Goal: Task Accomplishment & Management: Use online tool/utility

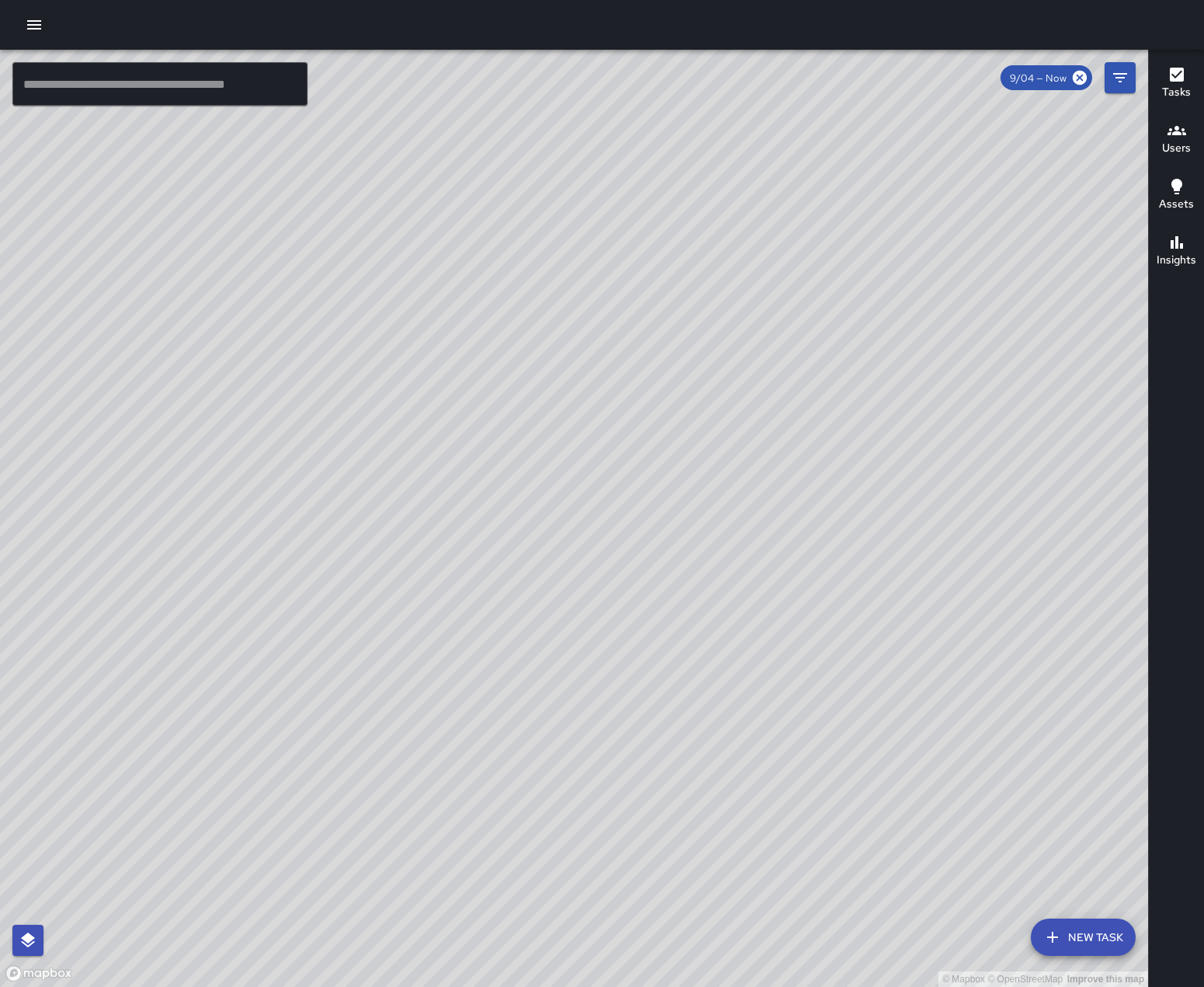
click at [39, 32] on icon "button" at bounding box center [35, 25] width 19 height 19
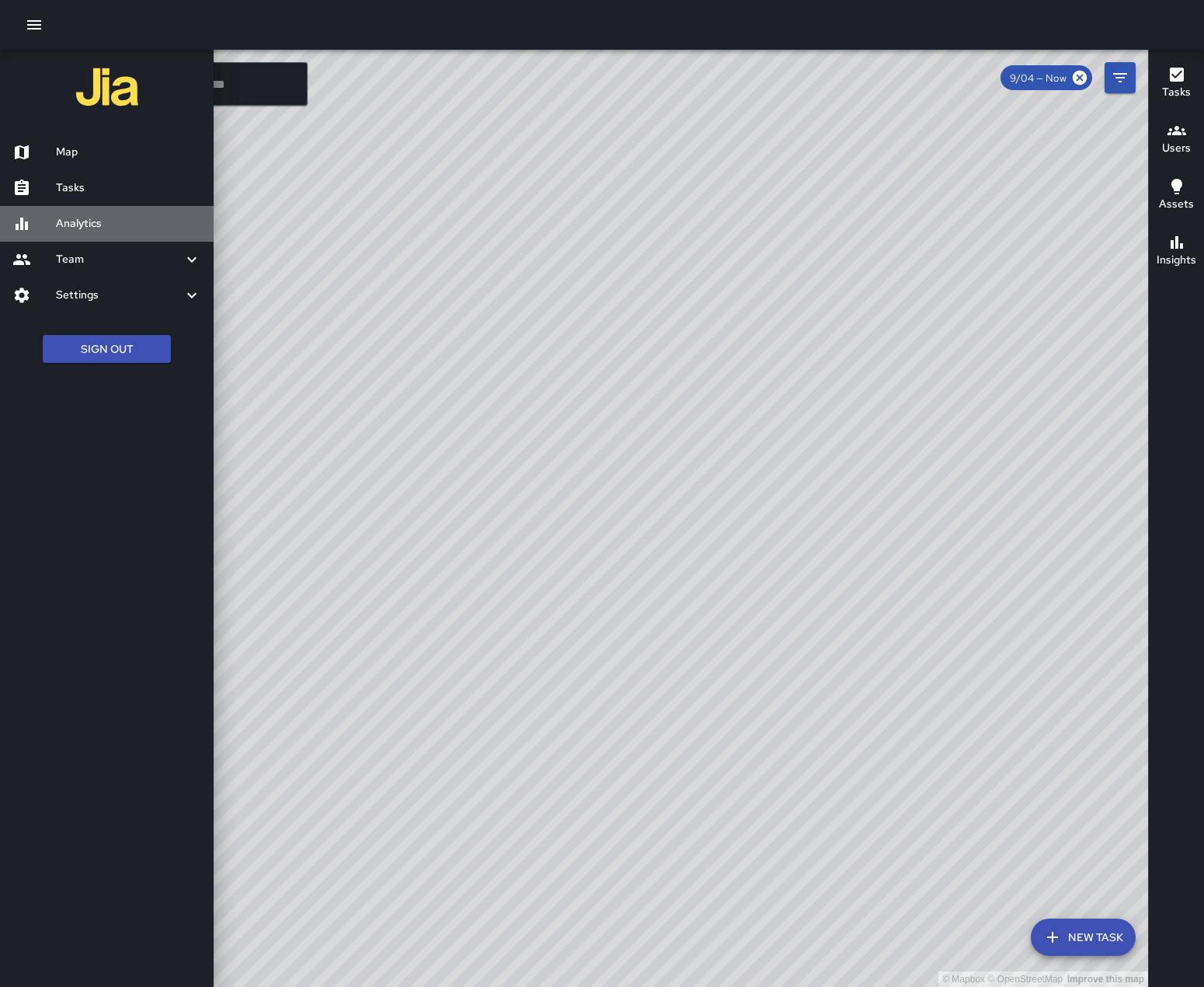
click at [41, 233] on div at bounding box center [34, 224] width 43 height 19
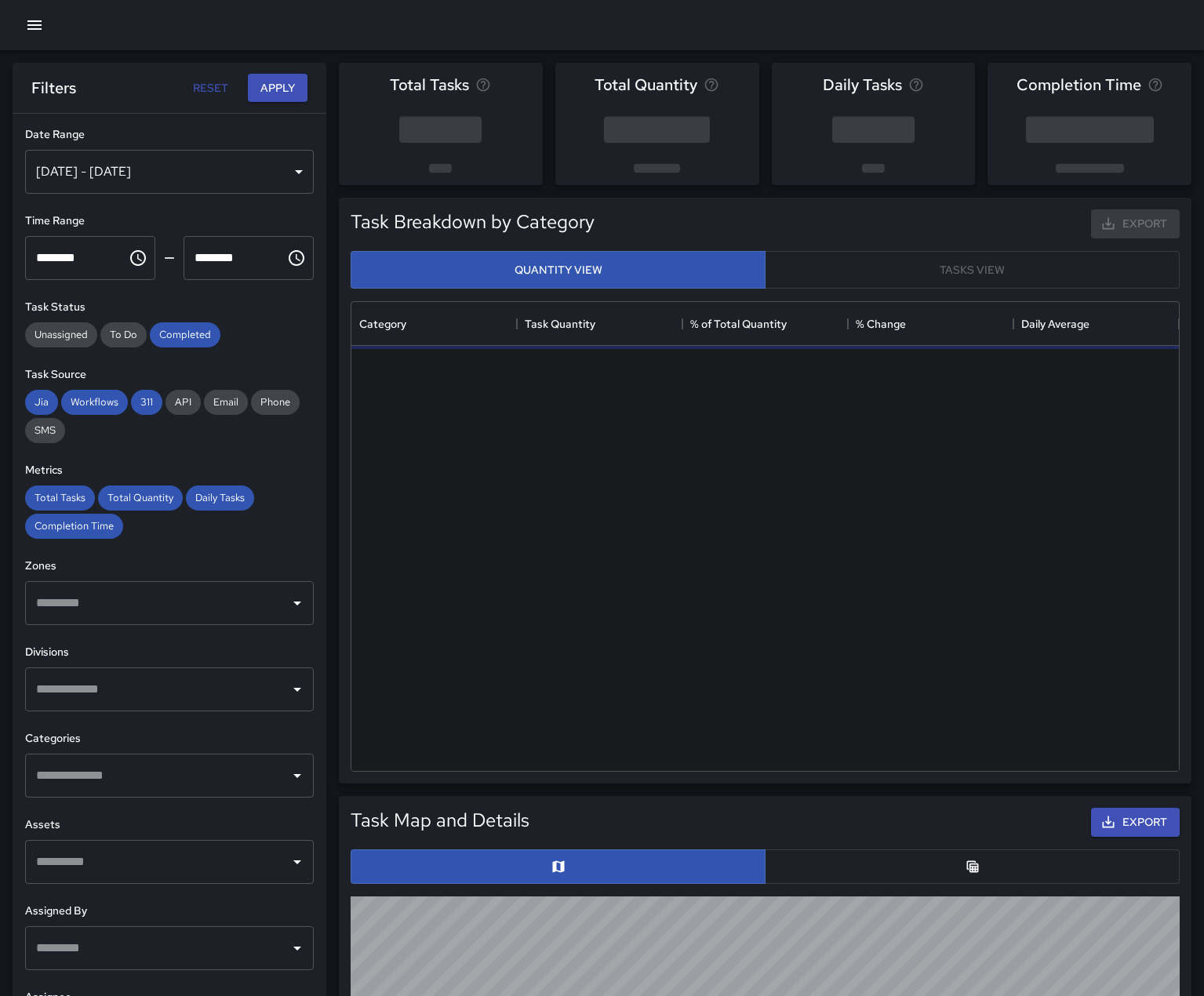
click at [276, 182] on div "[DATE] - [DATE]" at bounding box center [170, 171] width 289 height 44
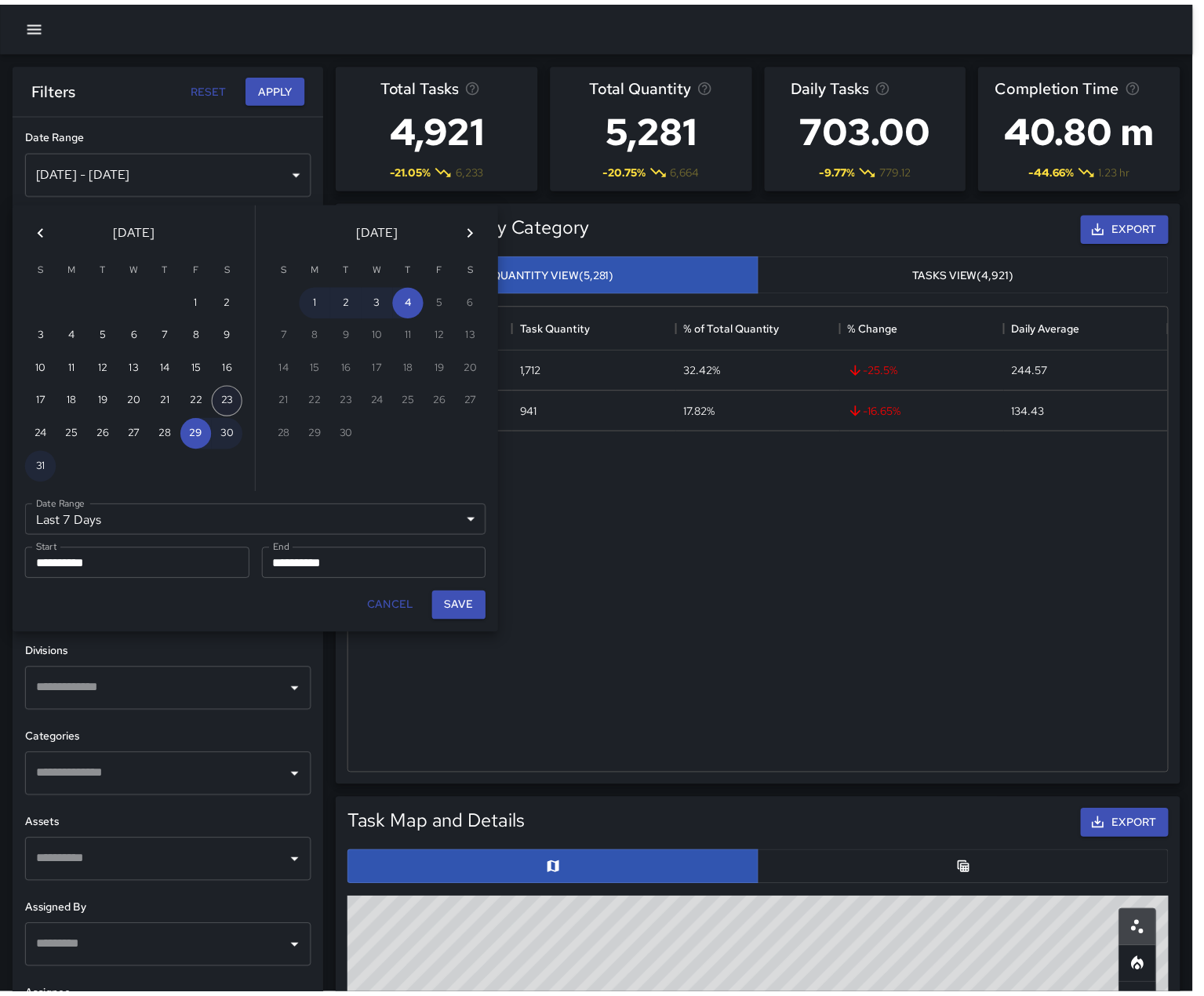
scroll to position [457, 815]
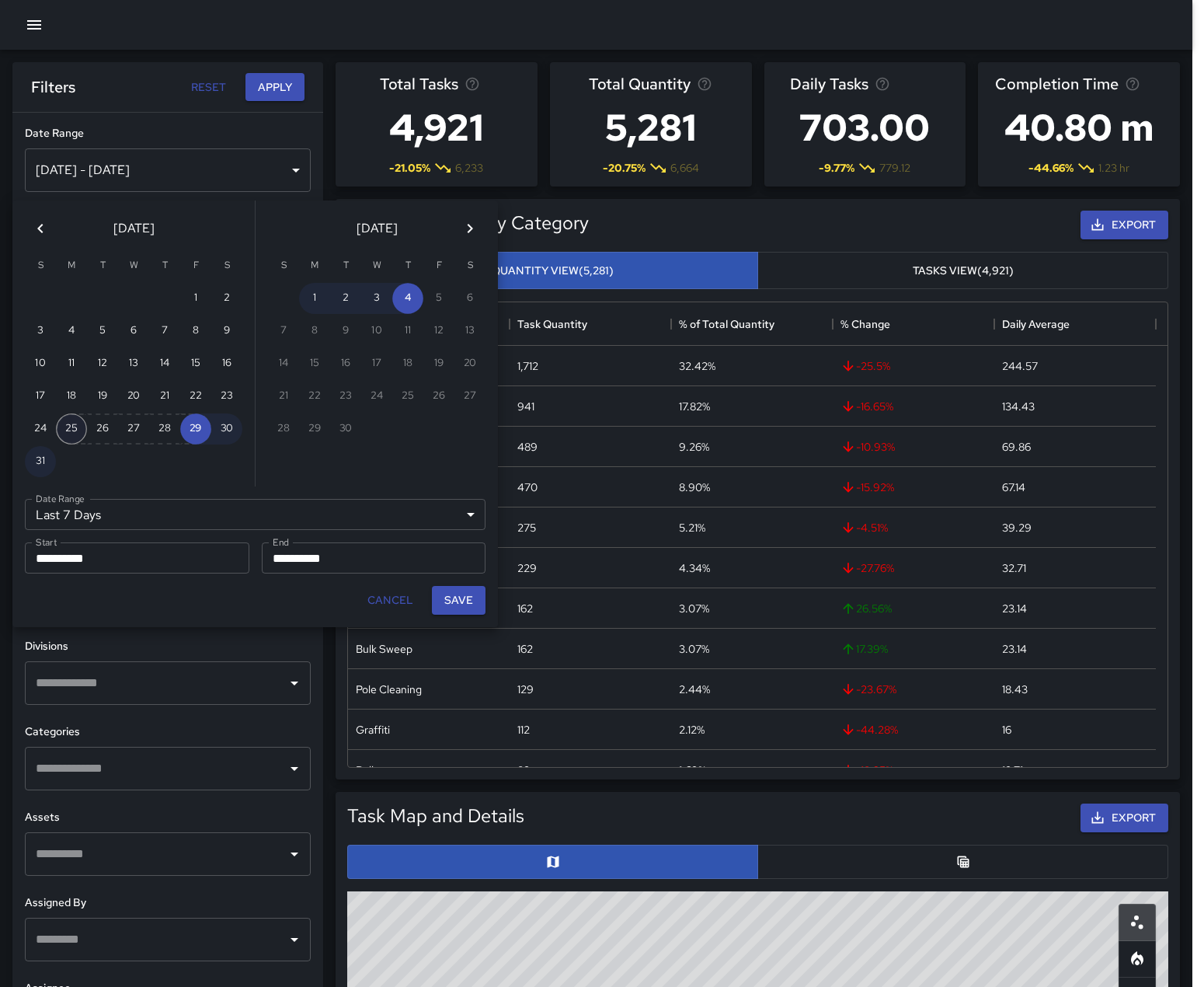
click at [72, 428] on button "25" at bounding box center [72, 429] width 31 height 31
type input "******"
type input "**********"
click at [42, 461] on button "31" at bounding box center [41, 462] width 31 height 31
type input "**********"
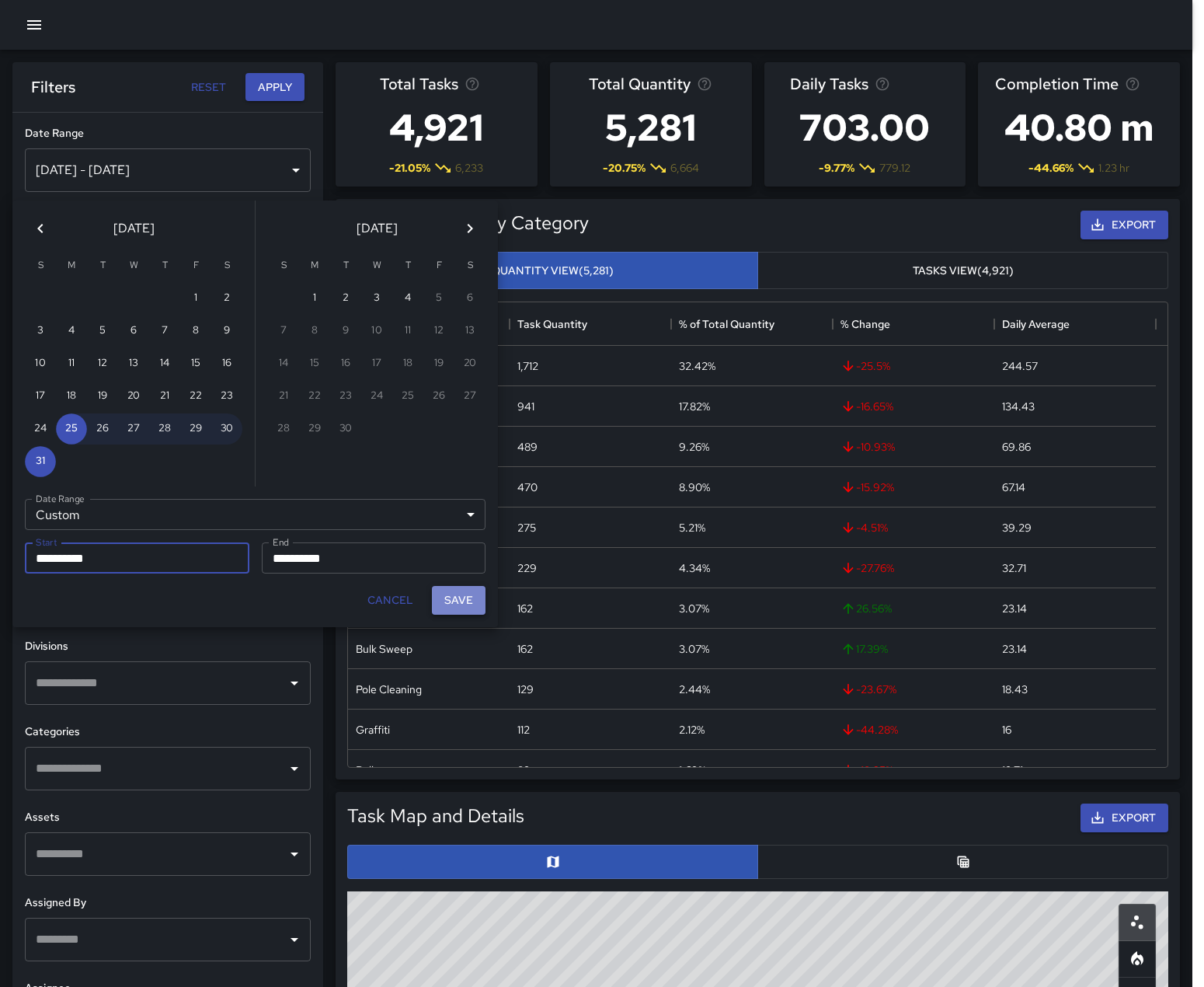
click at [463, 611] on button "Save" at bounding box center [459, 600] width 53 height 29
type input "**********"
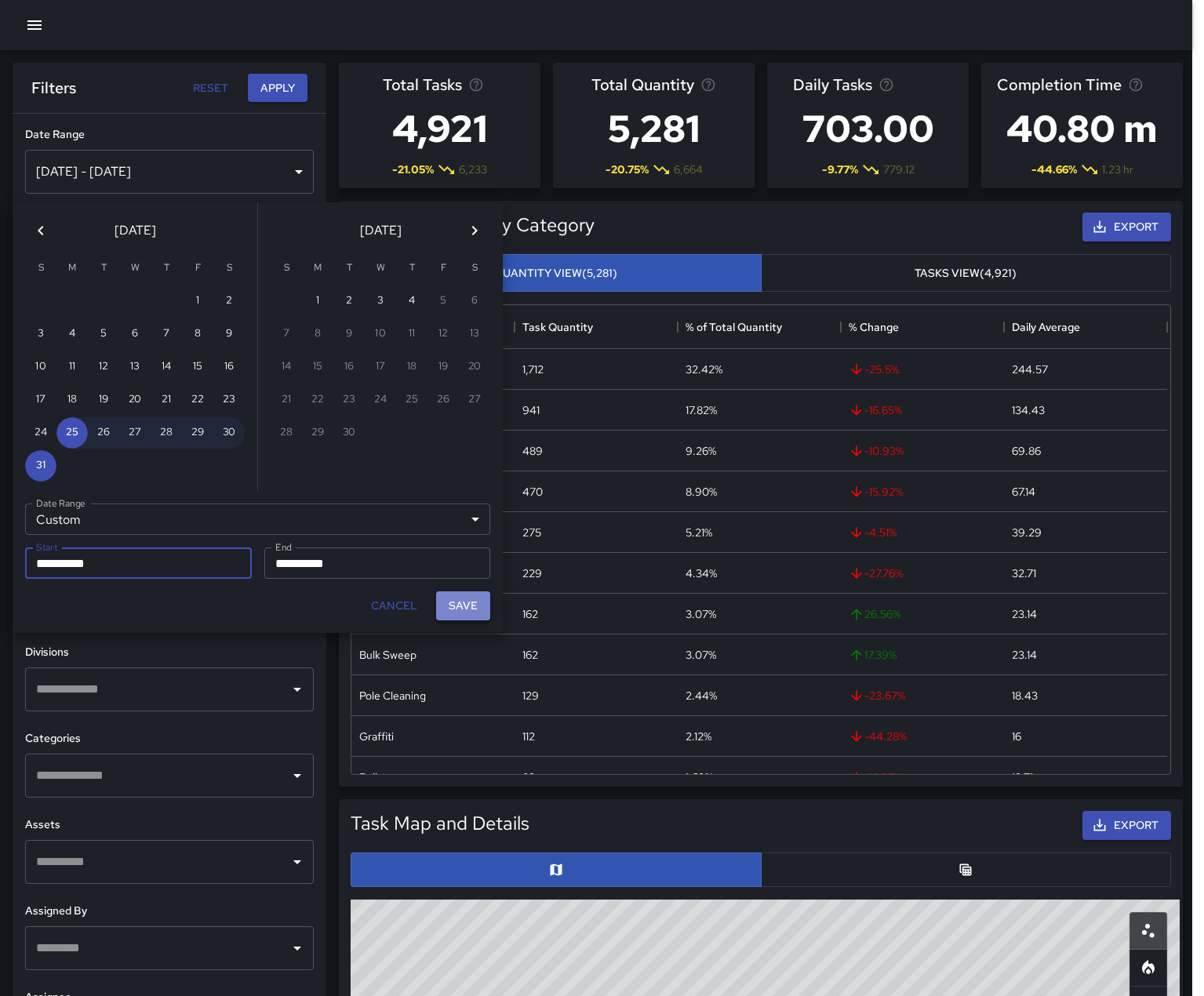
scroll to position [13, 13]
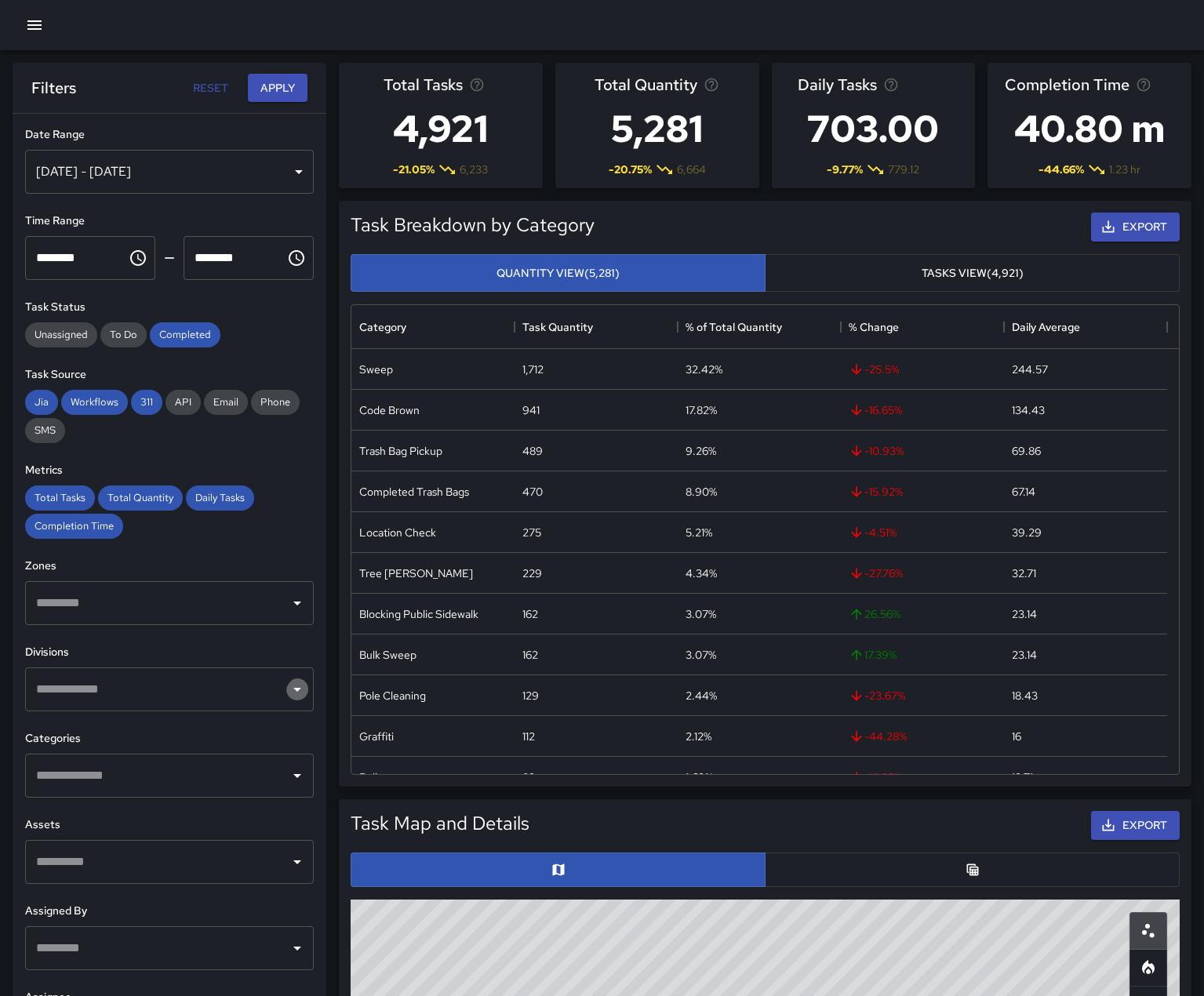
click at [288, 699] on icon "Open" at bounding box center [297, 689] width 19 height 19
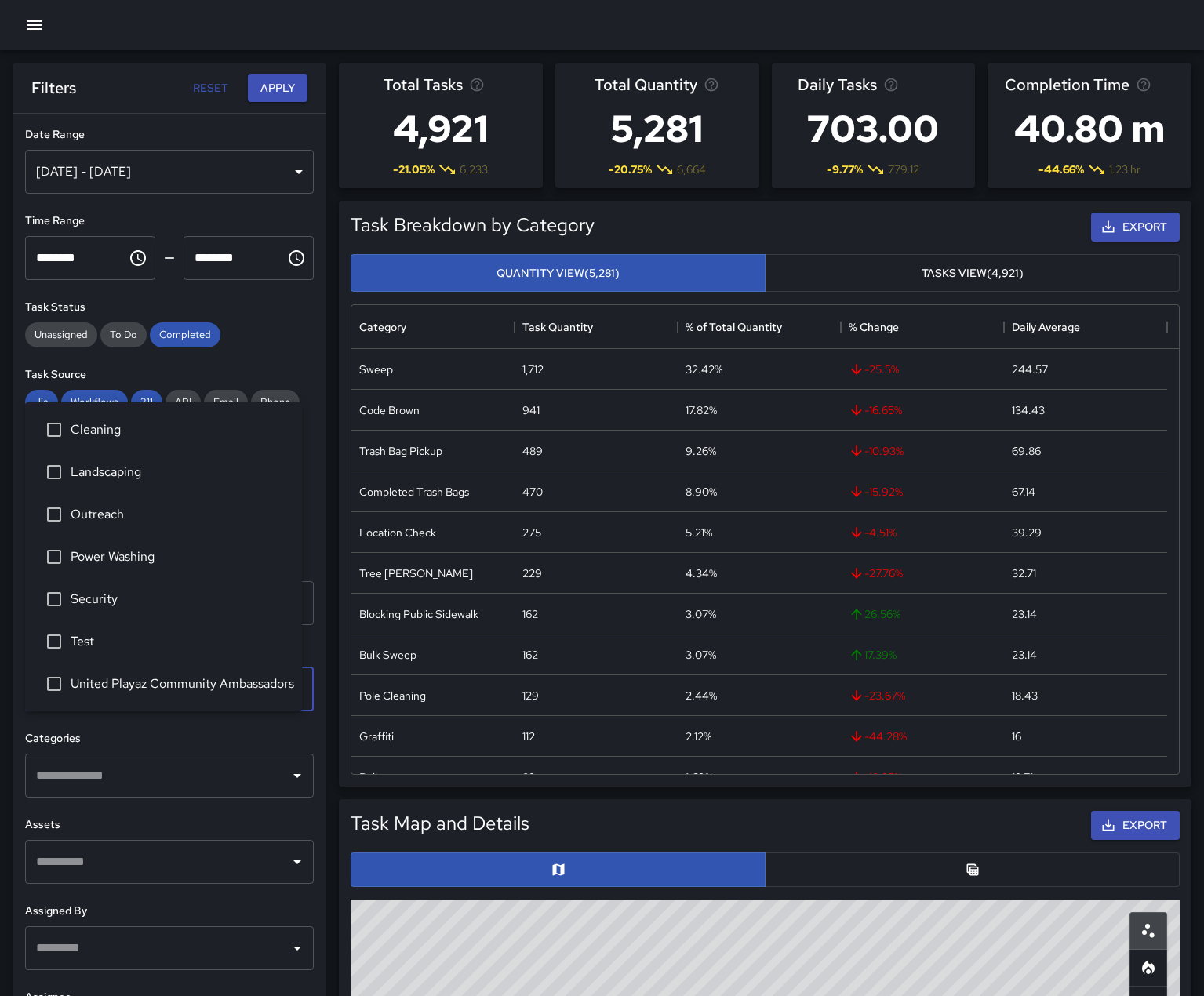
click at [107, 589] on span "Security" at bounding box center [180, 599] width 219 height 19
click at [283, 89] on button "Apply" at bounding box center [277, 88] width 59 height 29
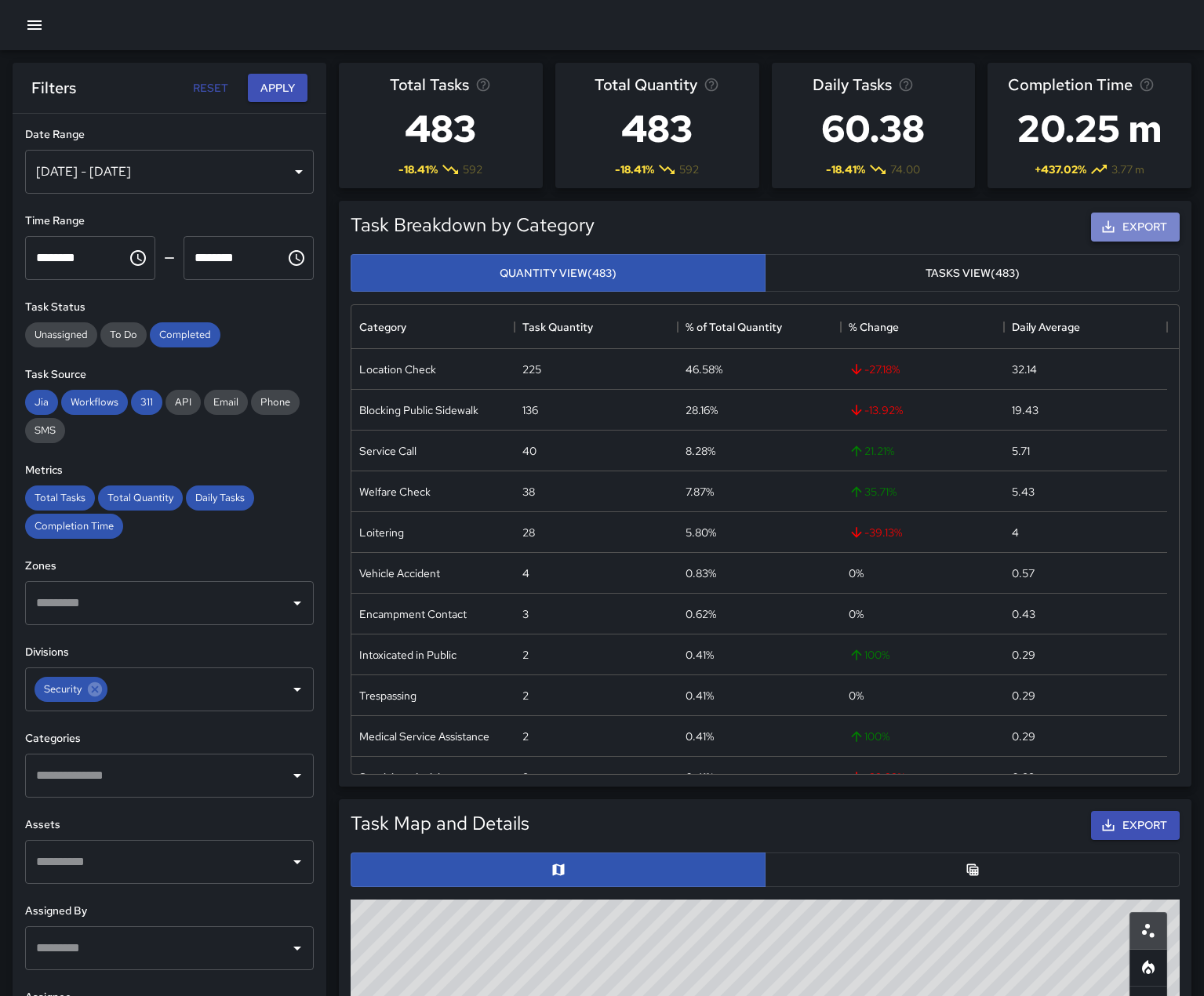
click at [1110, 242] on button "Export" at bounding box center [1135, 227] width 89 height 29
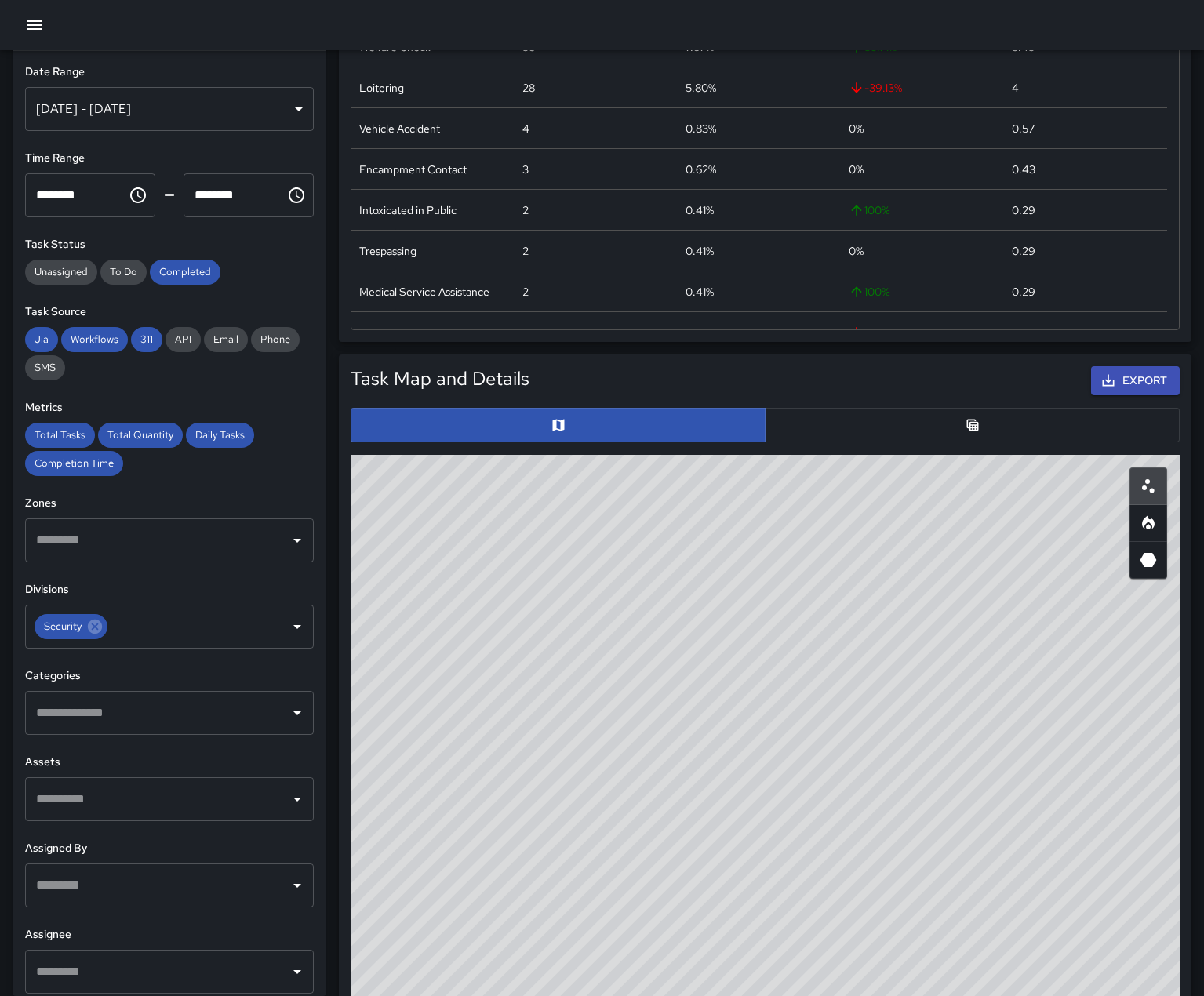
scroll to position [549, 0]
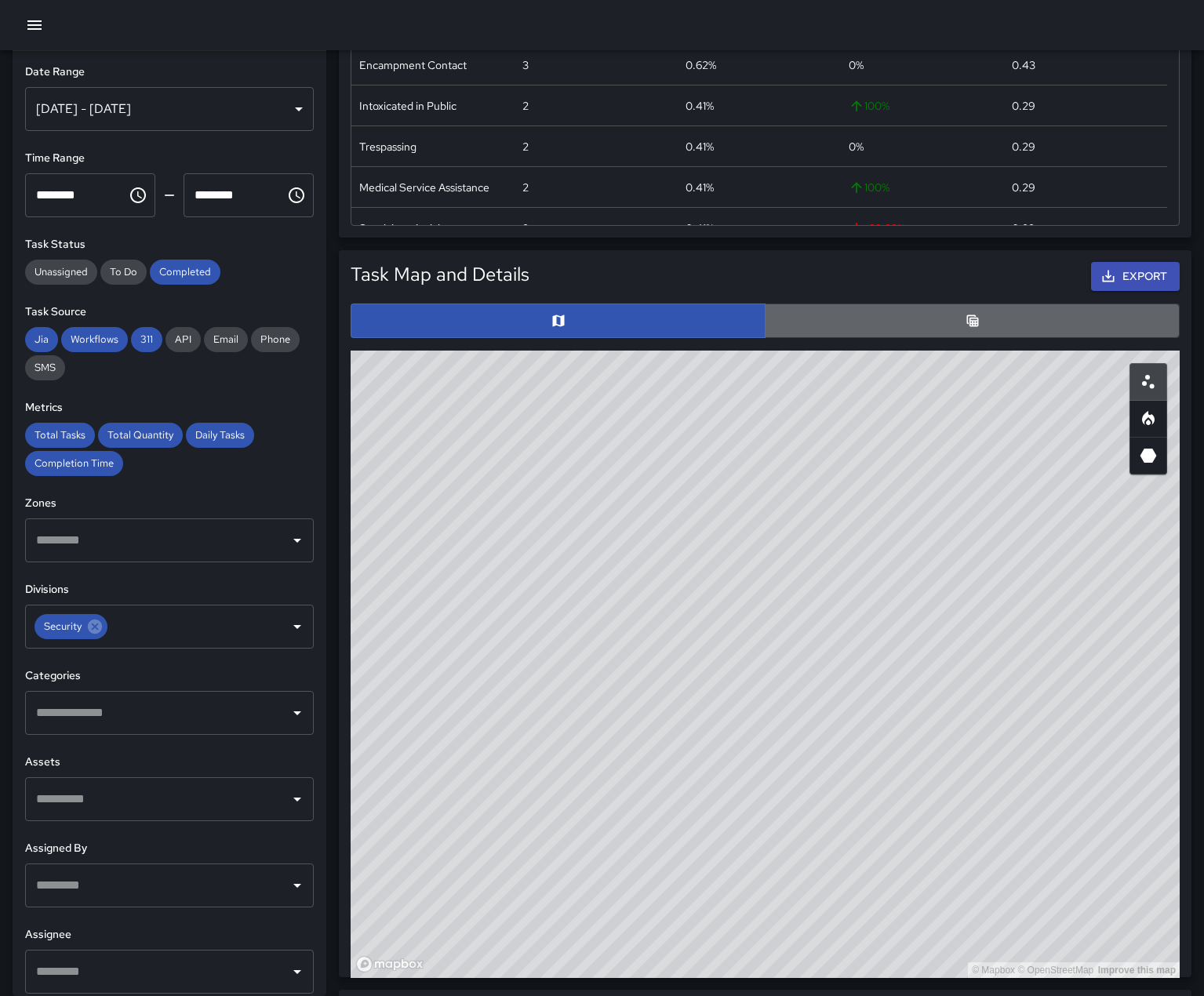
click at [1051, 338] on button "button" at bounding box center [972, 321] width 415 height 35
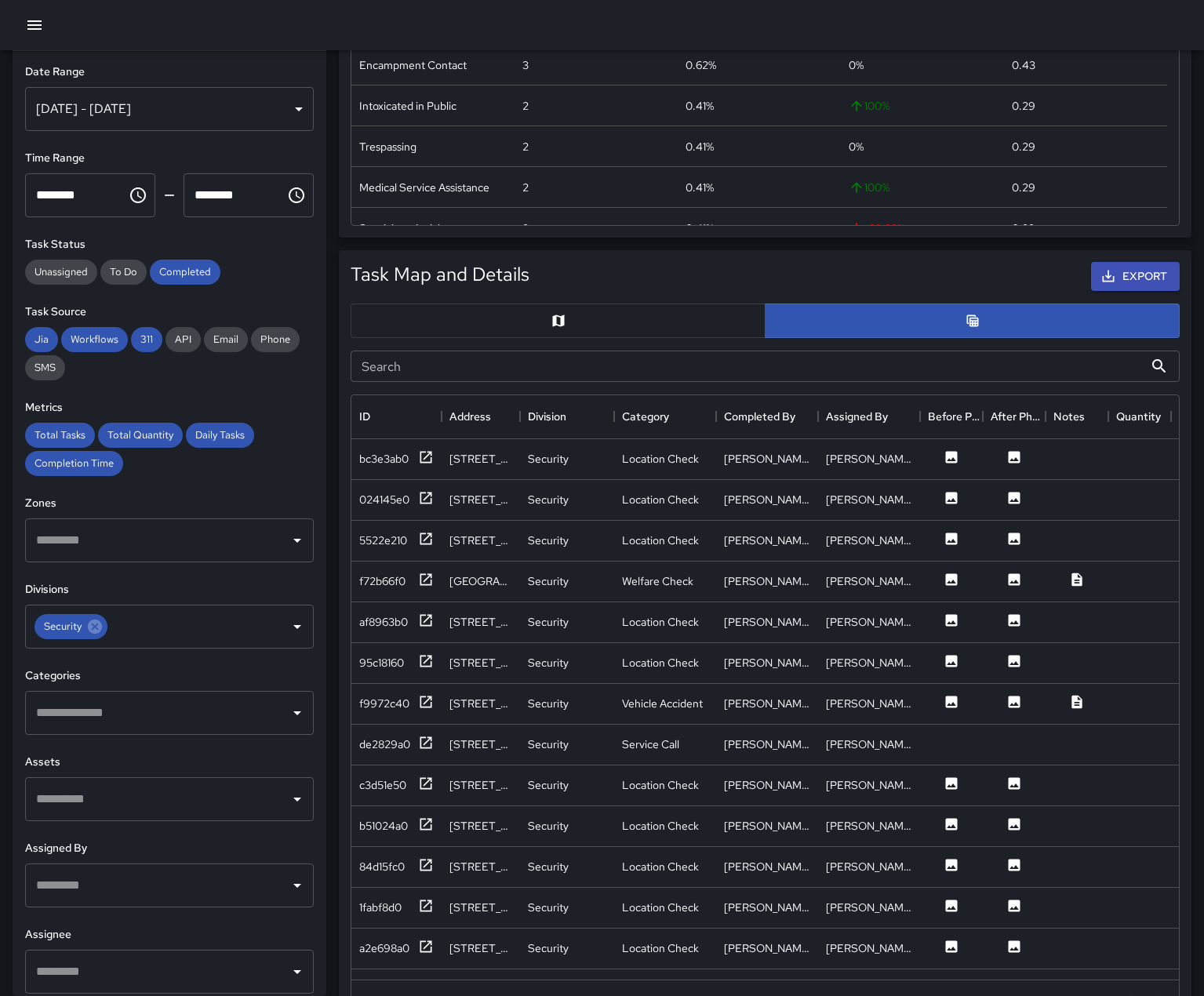
scroll to position [13, 13]
click at [1139, 291] on button "Export" at bounding box center [1135, 276] width 89 height 29
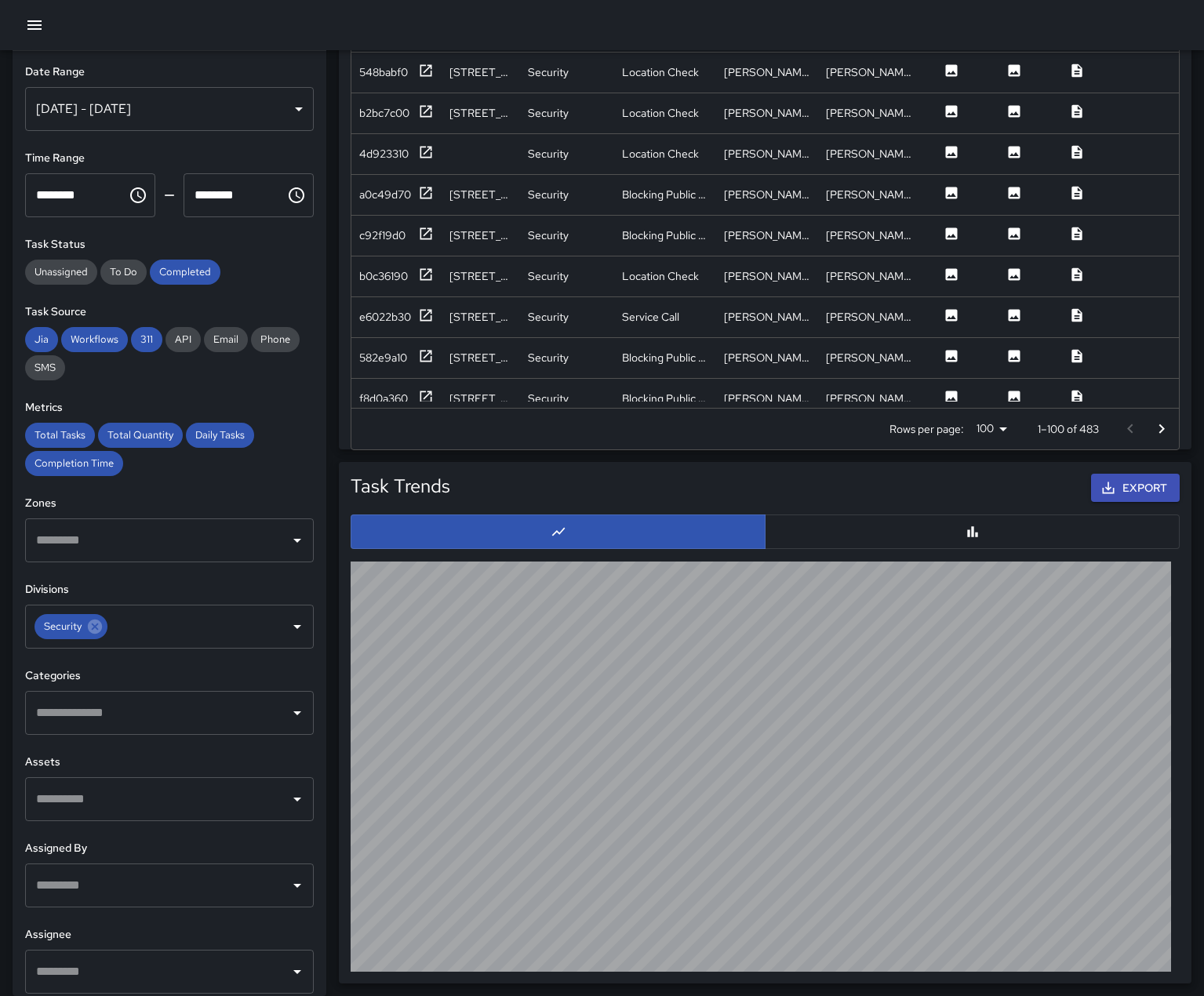
scroll to position [303, 0]
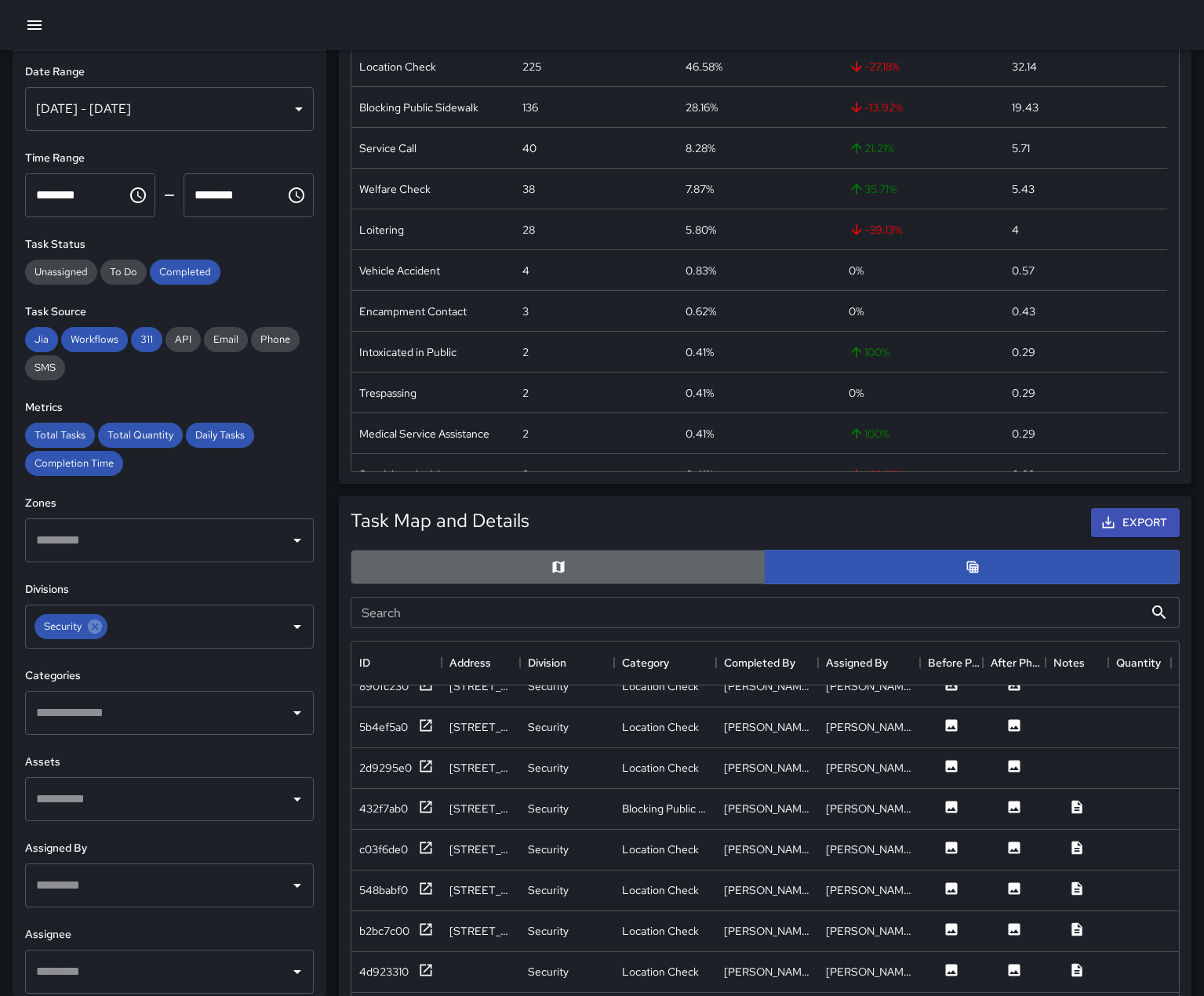
click at [531, 584] on button "button" at bounding box center [558, 567] width 415 height 35
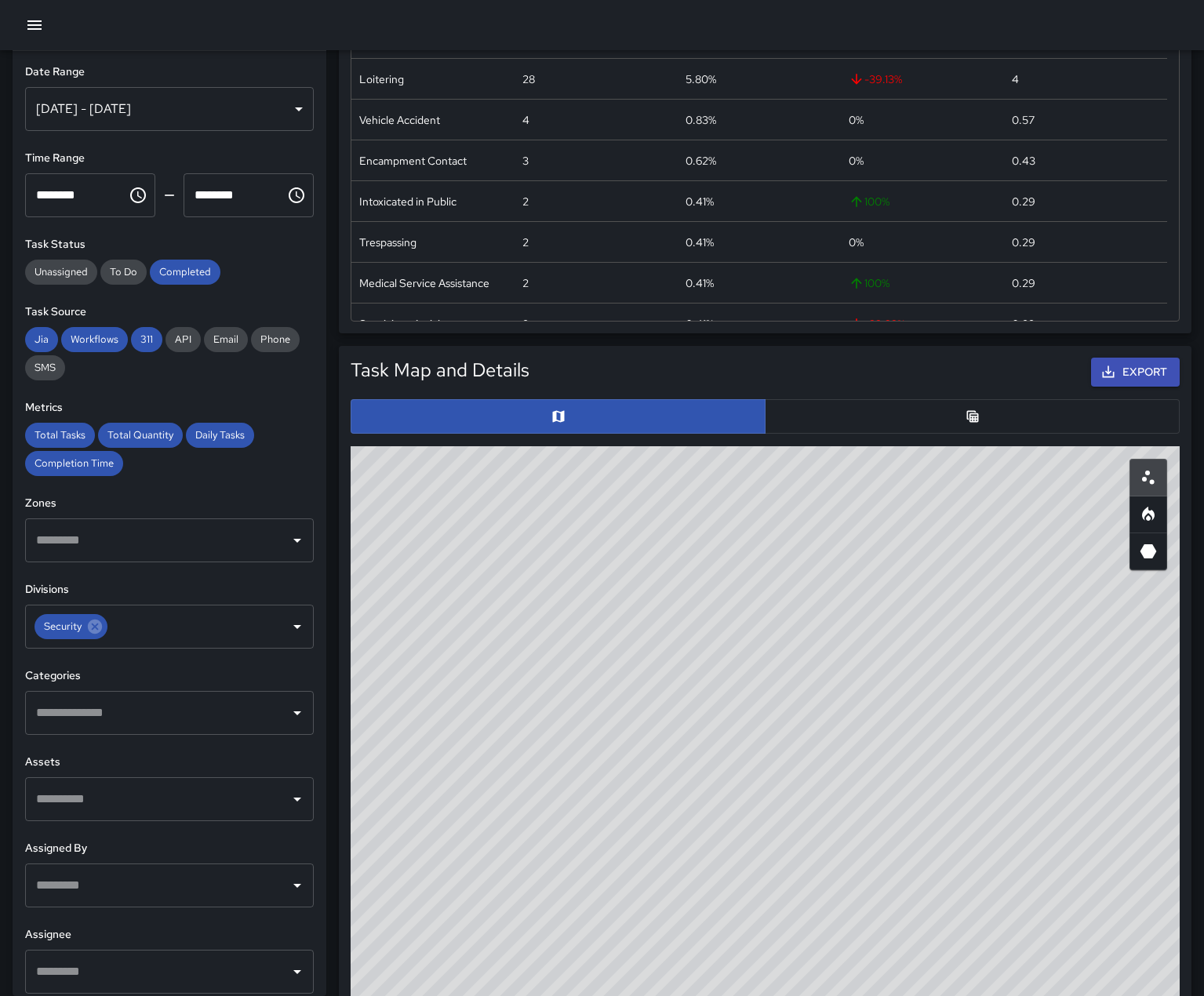
scroll to position [616, 0]
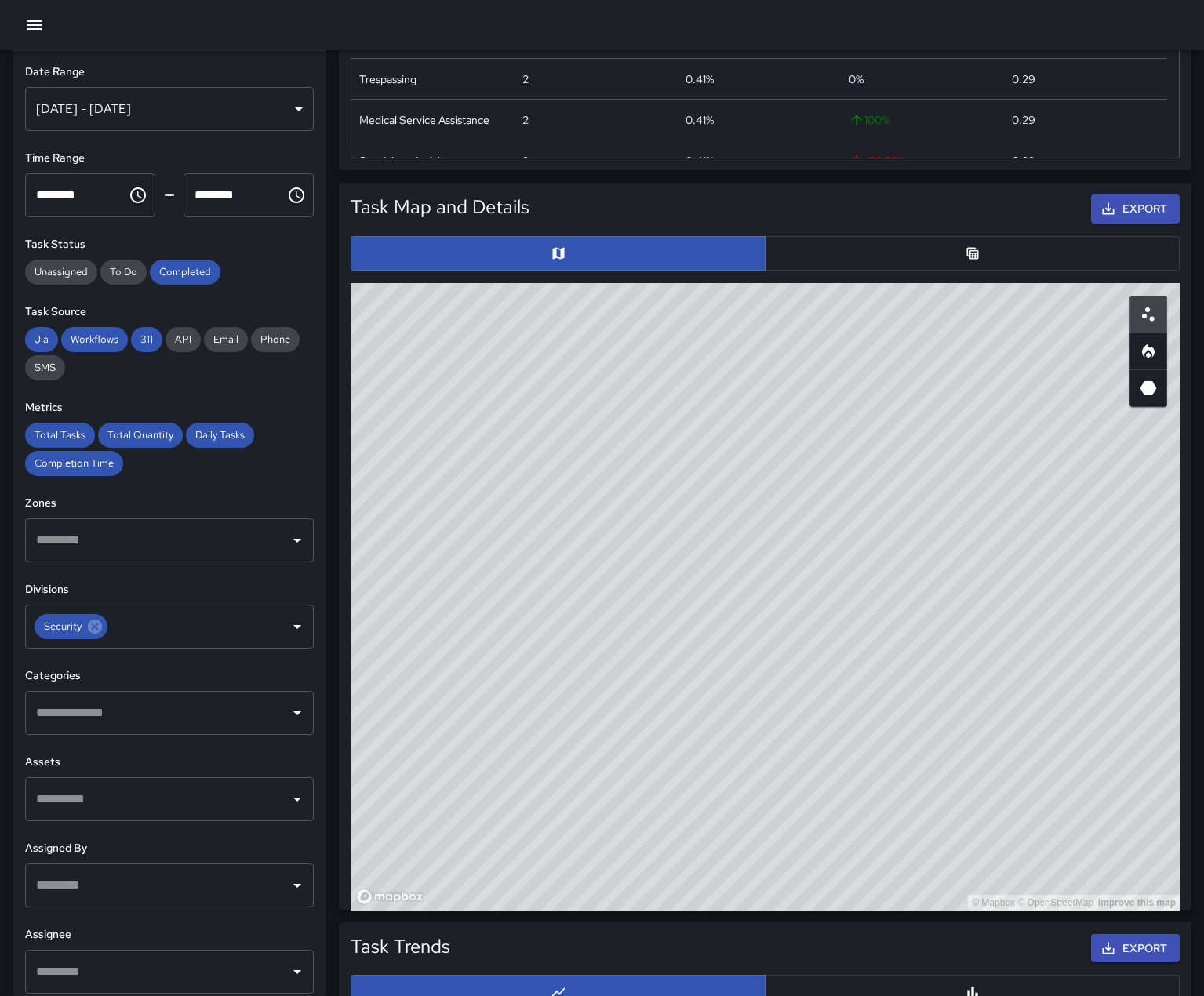
type button "map"
drag, startPoint x: 891, startPoint y: 723, endPoint x: 638, endPoint y: 791, distance: 262.0
click at [638, 791] on div "© Mapbox © OpenStreetMap Improve this map" at bounding box center [765, 596] width 829 height 627
click at [1142, 358] on icon "Heatmap" at bounding box center [1148, 351] width 13 height 14
